Goal: Task Accomplishment & Management: Manage account settings

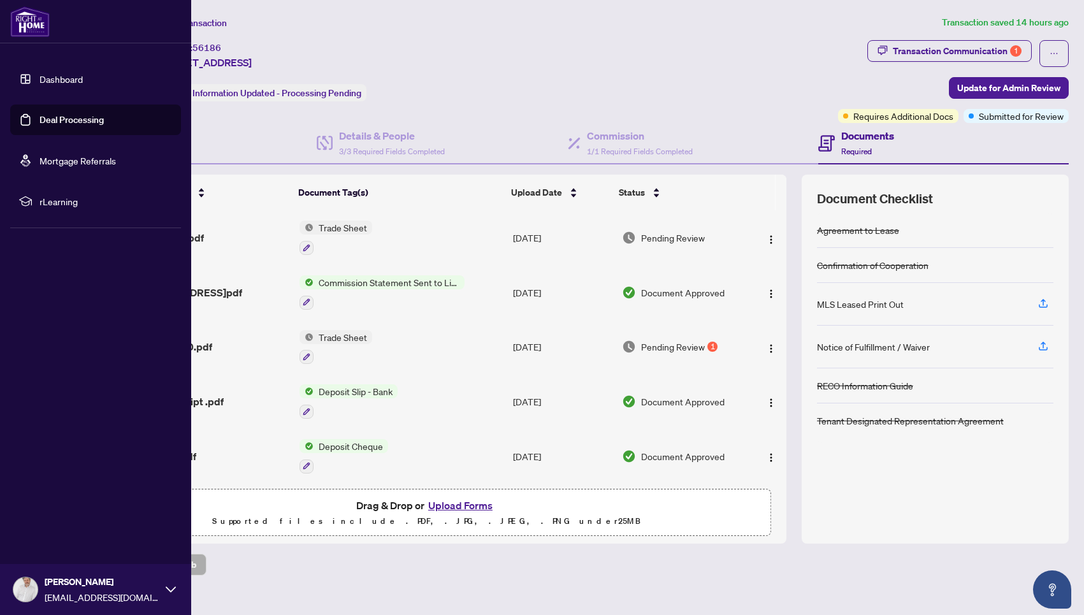
click at [71, 120] on link "Deal Processing" at bounding box center [72, 119] width 64 height 11
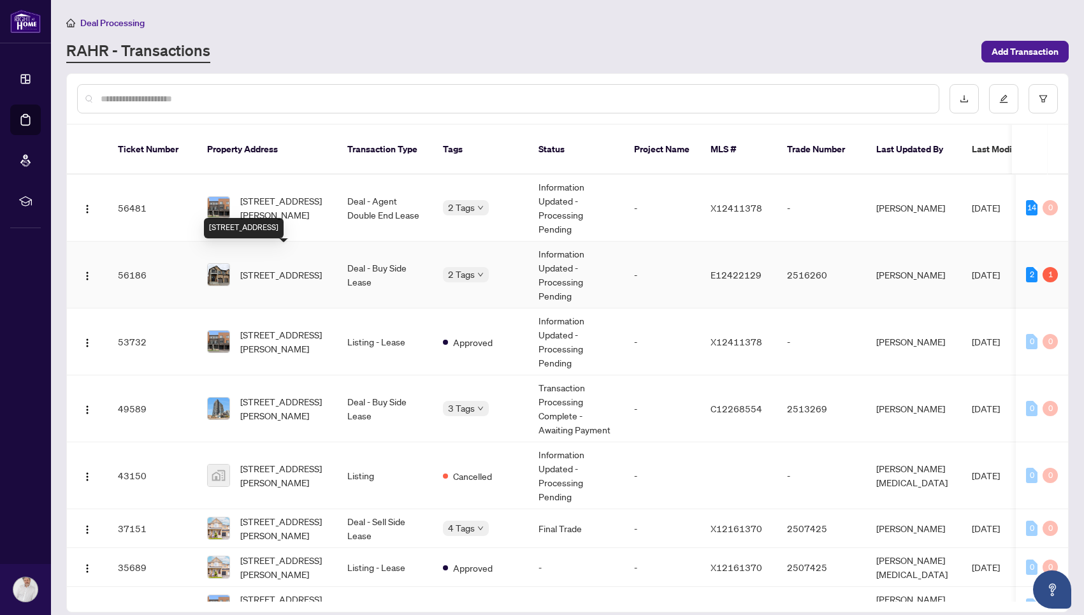
click at [266, 268] on span "[STREET_ADDRESS]" at bounding box center [281, 275] width 82 height 14
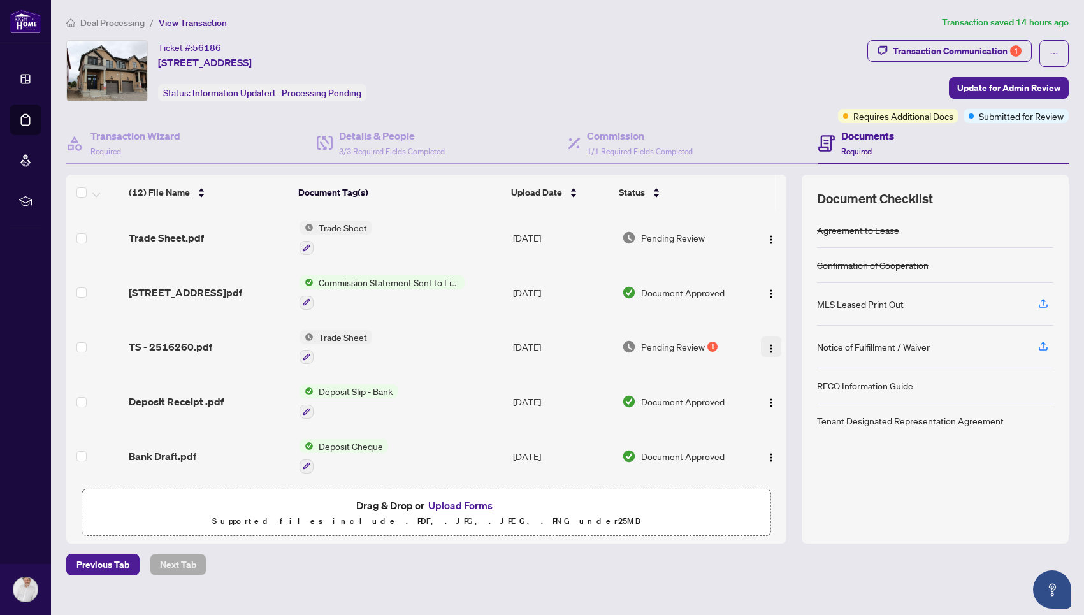
click at [766, 345] on img "button" at bounding box center [771, 349] width 10 height 10
